Goal: Communication & Community: Answer question/provide support

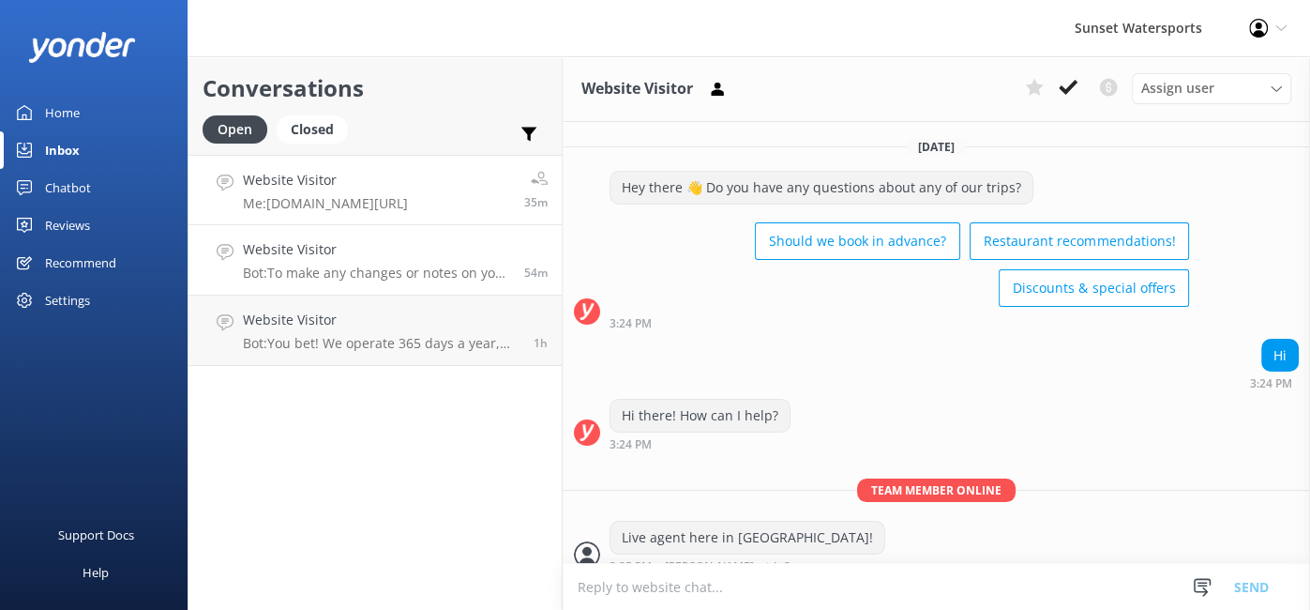
scroll to position [5094, 0]
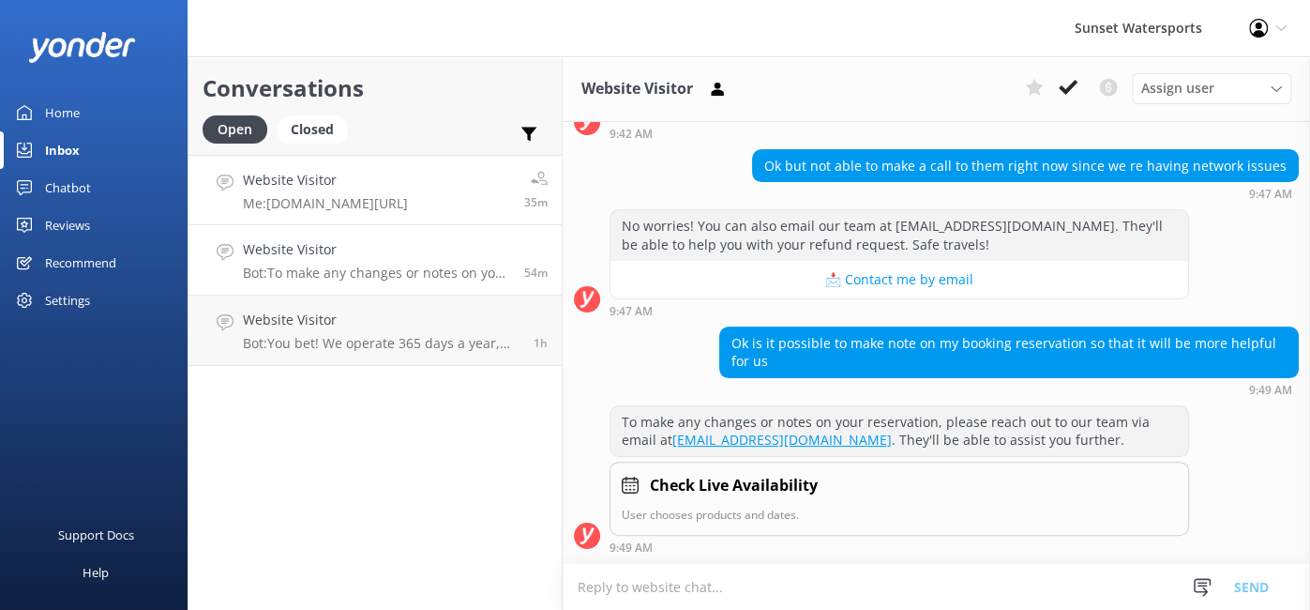
click at [465, 209] on link "Website Visitor Me: [DOMAIN_NAME][URL] 35m" at bounding box center [374, 190] width 373 height 70
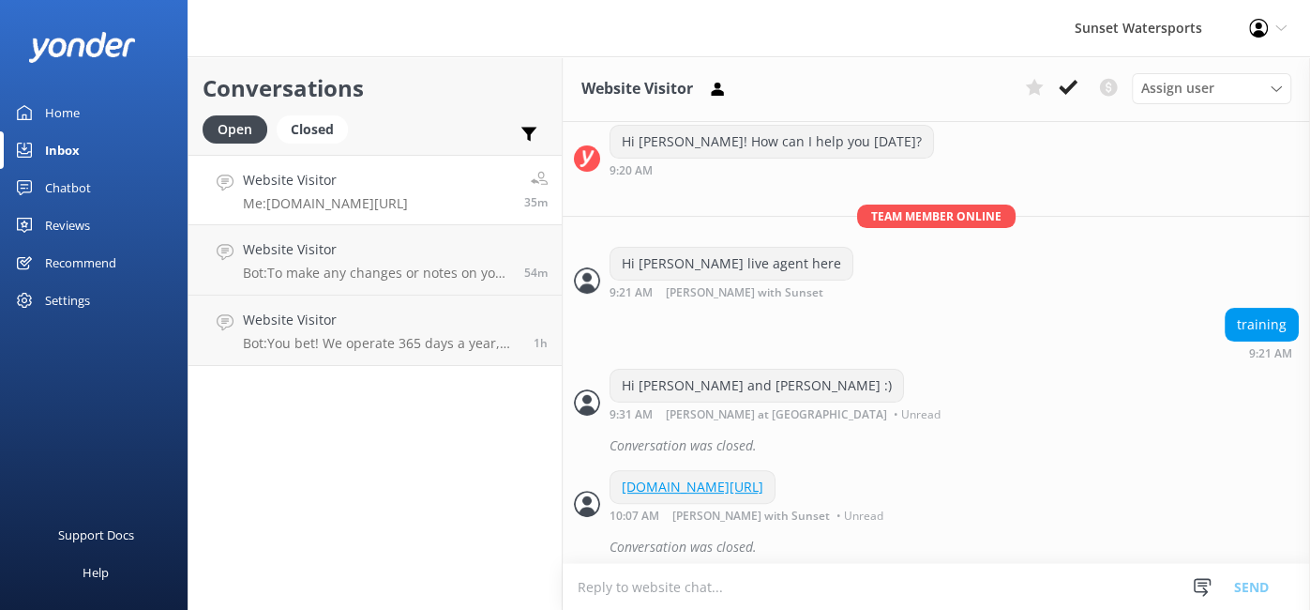
scroll to position [279, 0]
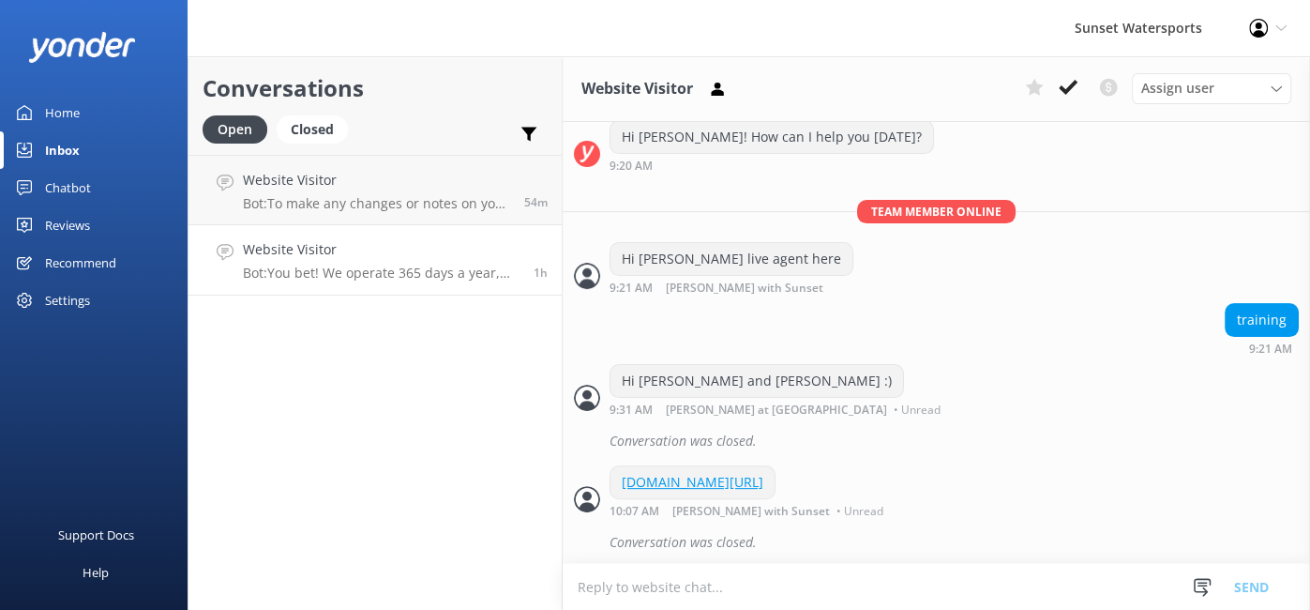
click at [396, 271] on p "Bot: You bet! We operate 365 days a year, weather permitting. You can book your…" at bounding box center [381, 272] width 277 height 17
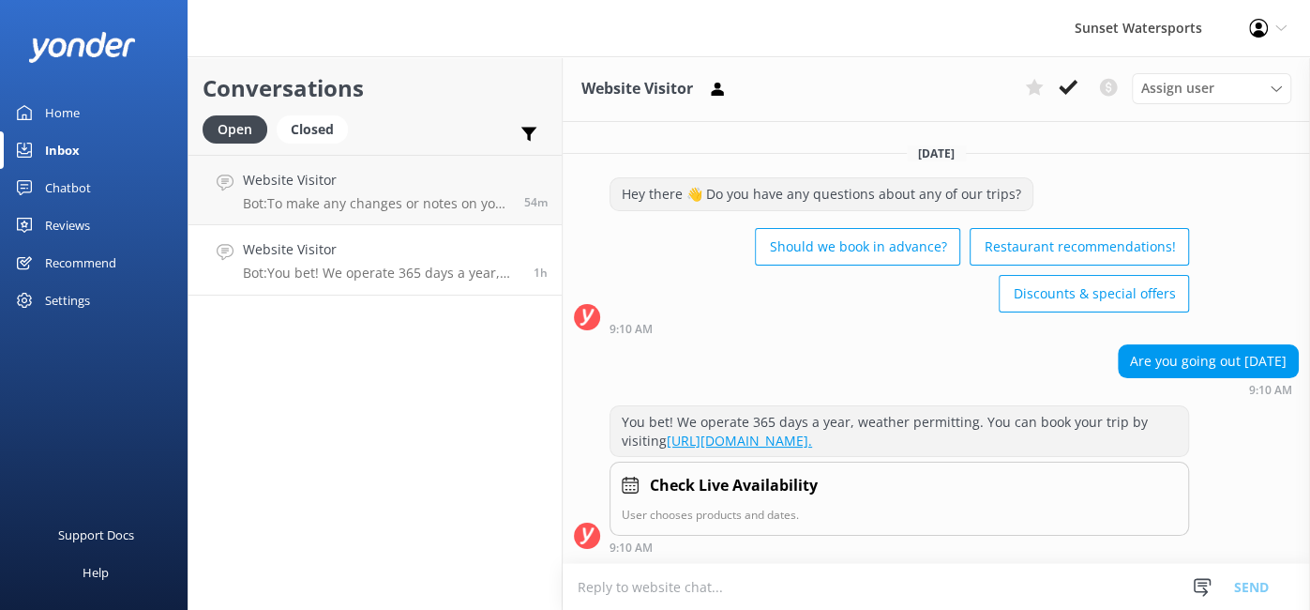
scroll to position [9, 0]
